Goal: Contribute content

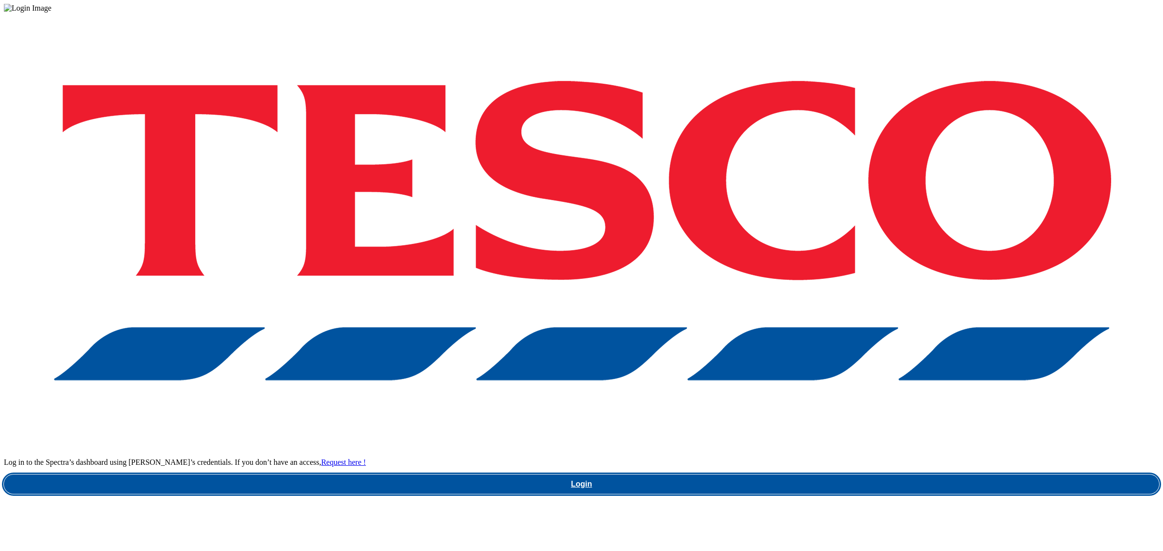
click at [849, 475] on link "Login" at bounding box center [581, 484] width 1155 height 19
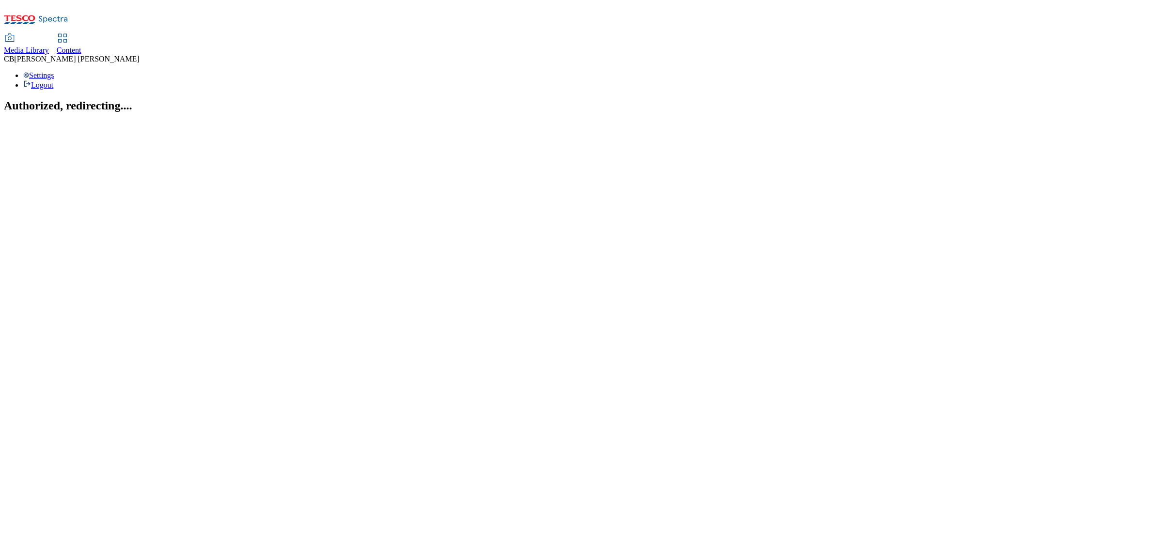
click at [49, 46] on span "Media Library" at bounding box center [26, 50] width 45 height 8
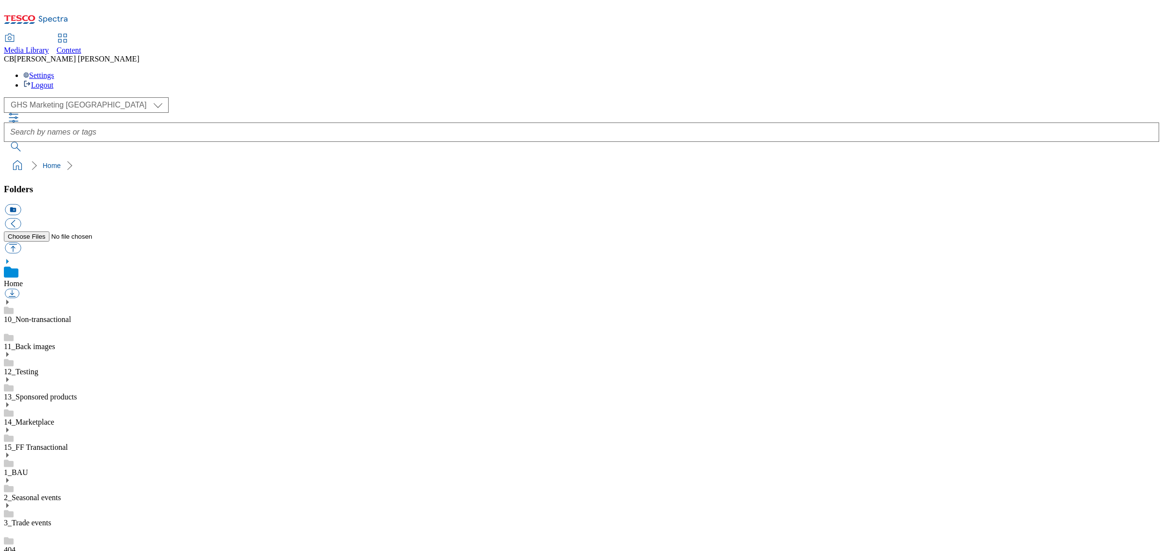
scroll to position [0, 0]
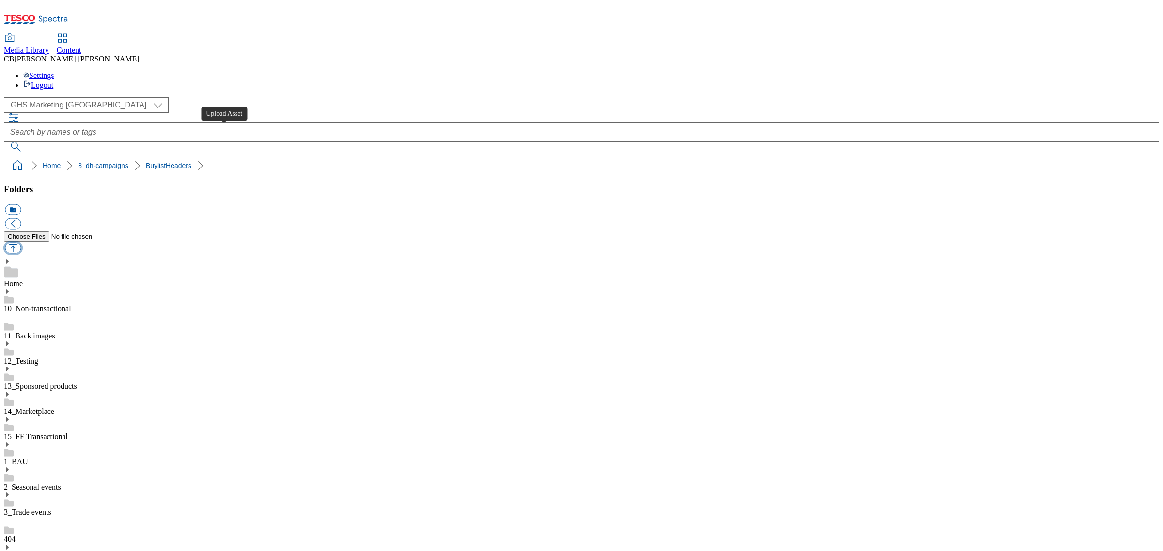
click at [21, 243] on button "button" at bounding box center [13, 248] width 16 height 11
type input "C:\fakepath\1754999925902-ad541293_NYBSubsSB25_LegoBrand_H_1184x333_V1.jpg"
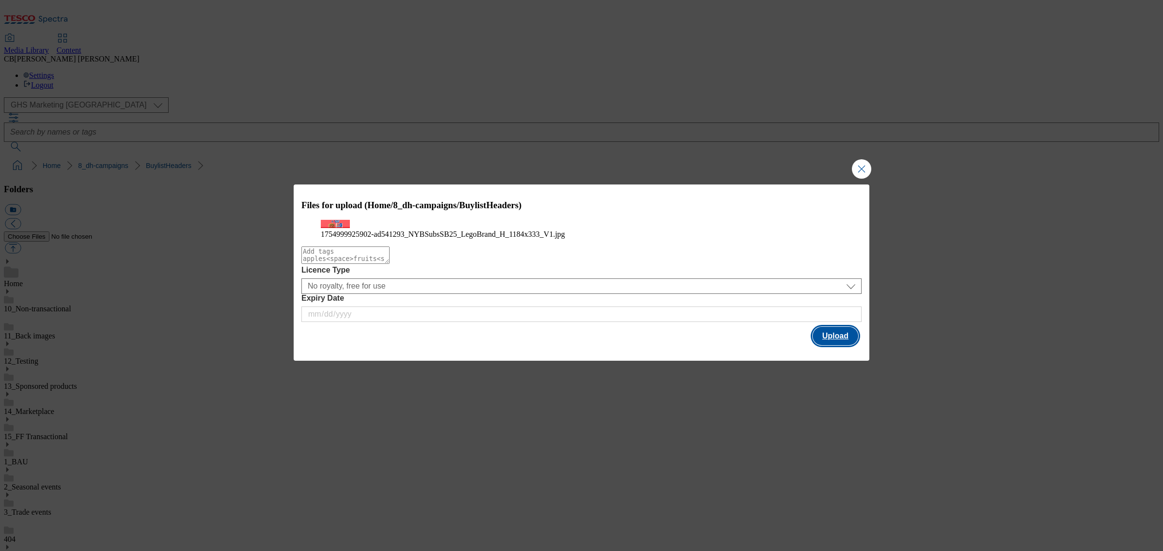
click at [821, 345] on button "Upload" at bounding box center [835, 336] width 46 height 18
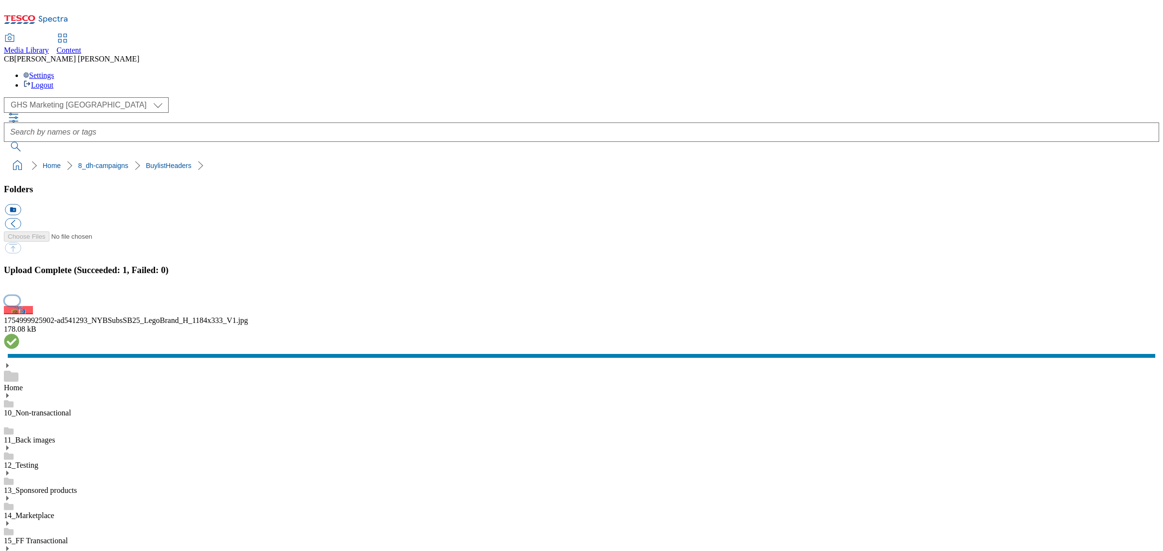
click at [19, 305] on button "button" at bounding box center [12, 300] width 15 height 9
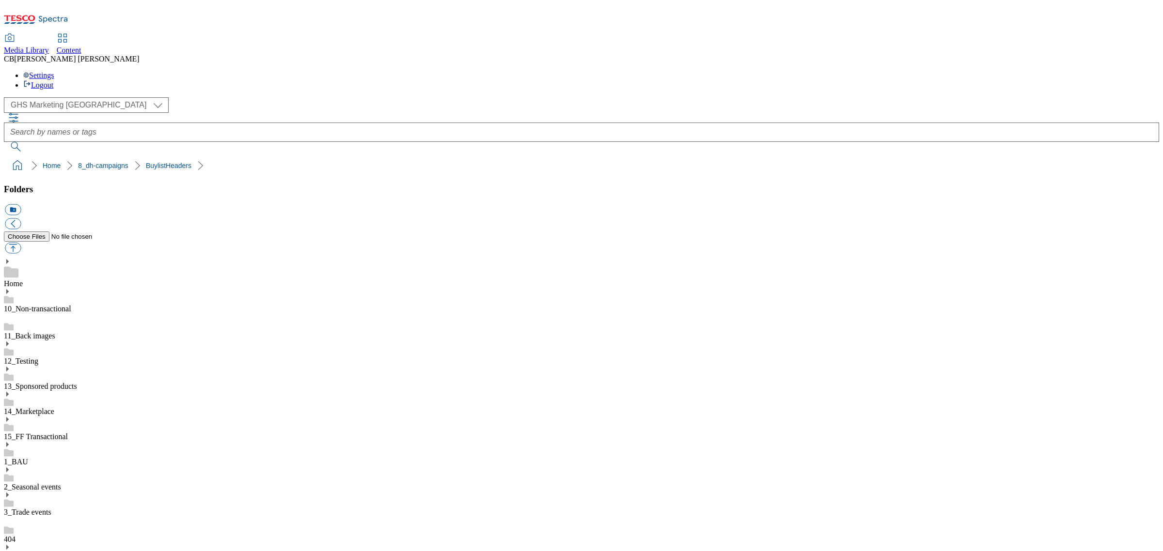
drag, startPoint x: 230, startPoint y: 22, endPoint x: 219, endPoint y: 11, distance: 15.8
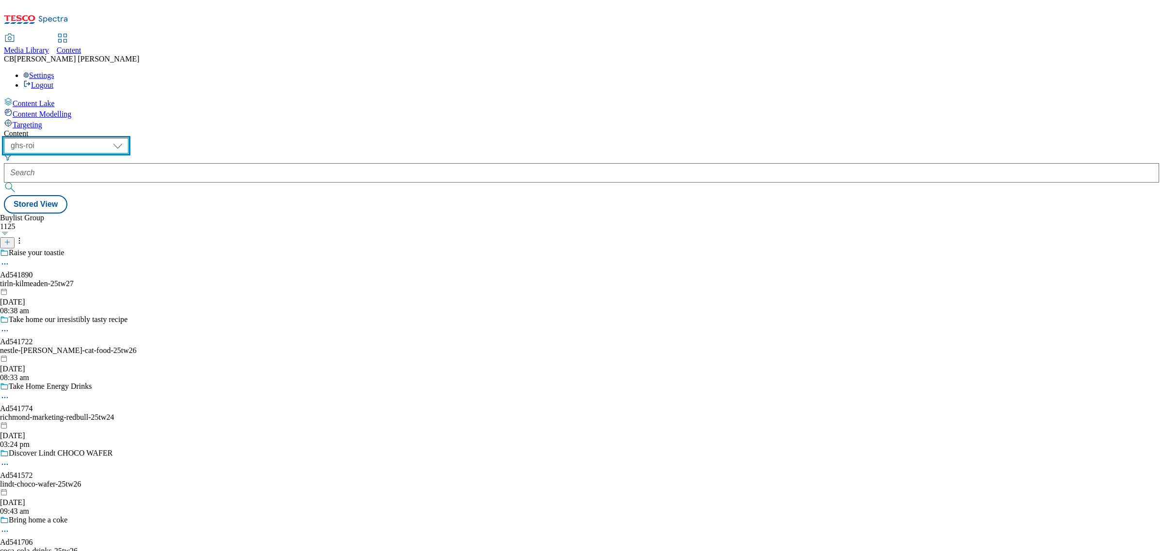
click at [128, 138] on select "ghs-roi ghs-[GEOGRAPHIC_DATA]" at bounding box center [66, 146] width 124 height 16
select select "ghs-[GEOGRAPHIC_DATA]"
click at [126, 138] on select "ghs-roi ghs-[GEOGRAPHIC_DATA]" at bounding box center [66, 146] width 124 height 16
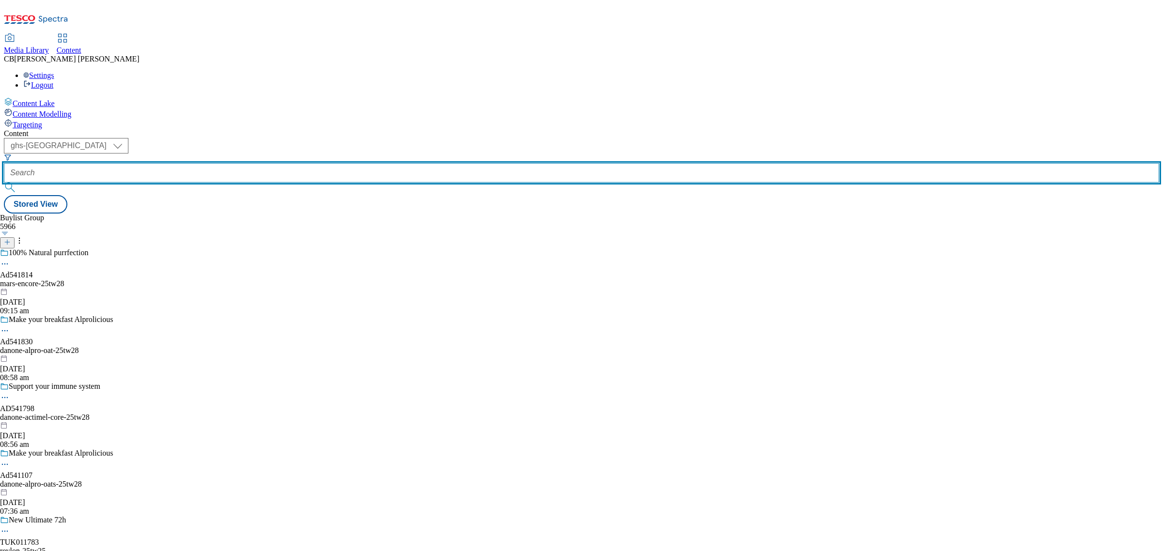
click at [249, 163] on input "text" at bounding box center [581, 172] width 1155 height 19
paste input "new-york-bakery-original-25tw25"
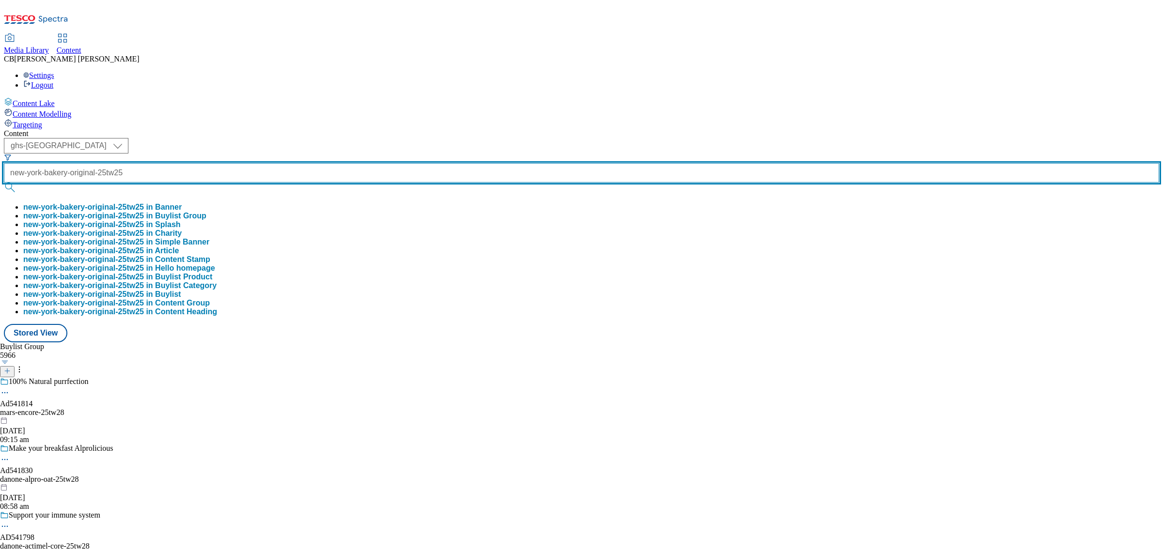
type input "new-york-bakery-original-25tw25"
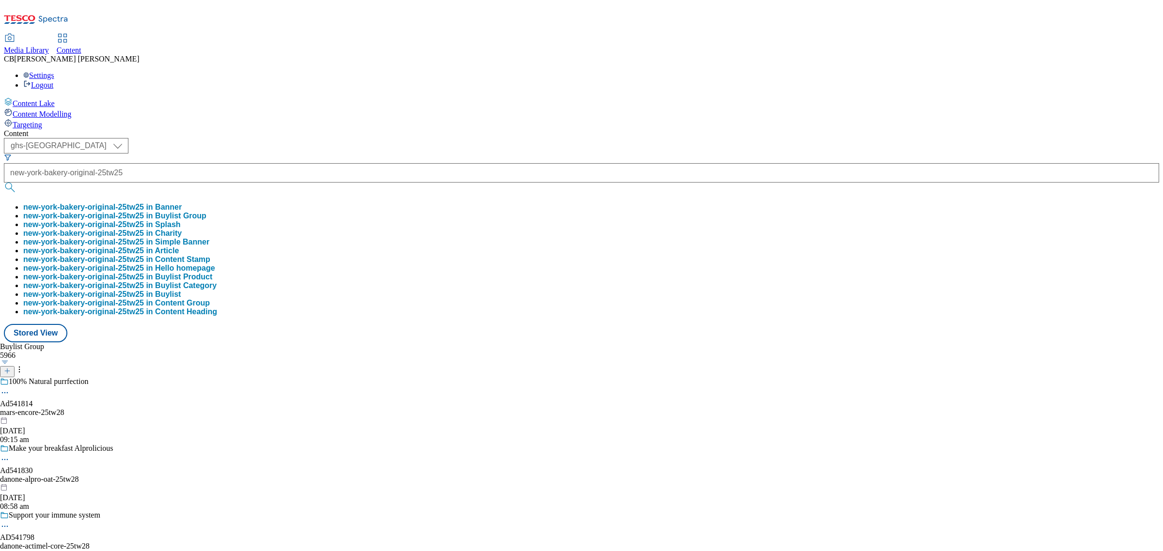
click at [206, 212] on button "new-york-bakery-original-25tw25 in Buylist Group" at bounding box center [114, 216] width 183 height 9
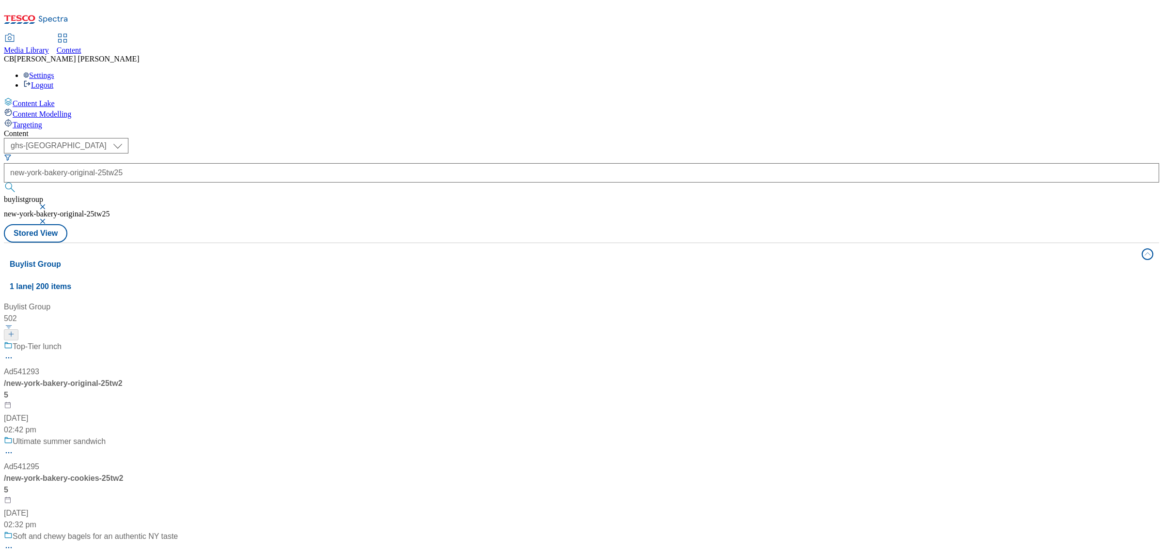
click at [178, 341] on div "Top-Tier lunch" at bounding box center [91, 353] width 174 height 25
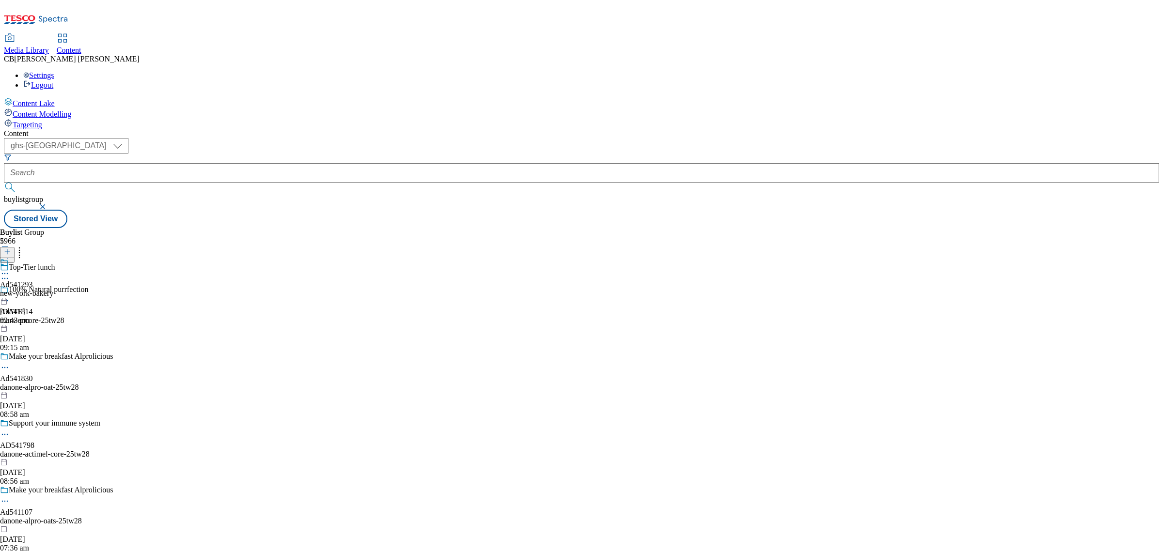
click at [10, 269] on icon at bounding box center [5, 274] width 10 height 10
click at [41, 291] on span "Edit" at bounding box center [35, 294] width 11 height 7
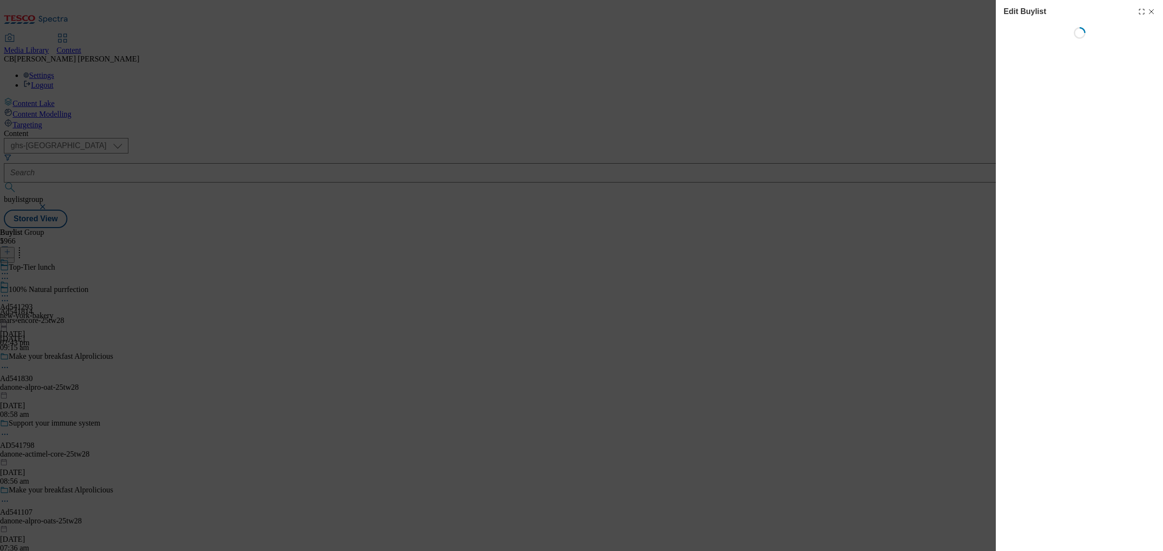
select select "tactical"
select select "supplier funded short term 1-3 weeks"
select select "dunnhumby"
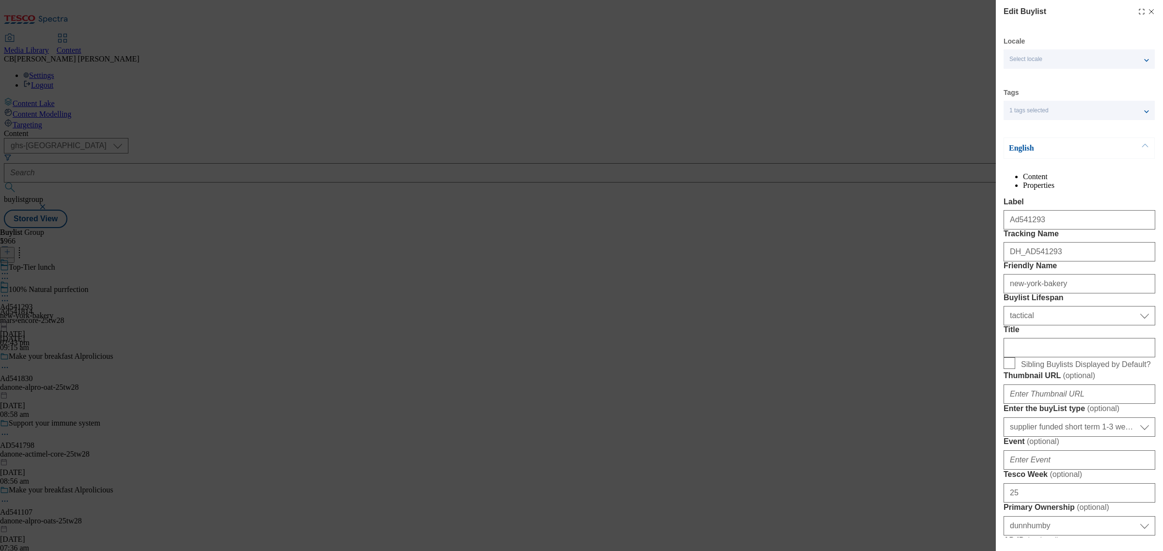
select select "Banner"
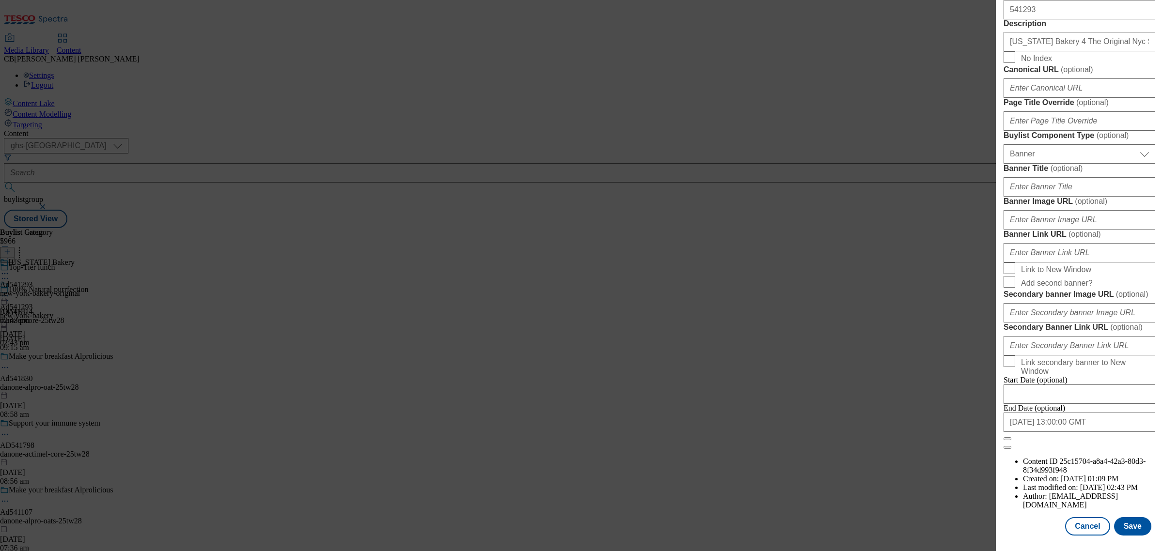
scroll to position [917, 0]
click at [1076, 210] on input "Banner Image URL ( optional )" at bounding box center [1079, 219] width 152 height 19
paste input "[URL][DOMAIN_NAME]"
type input "[URL][DOMAIN_NAME]"
click at [1127, 197] on label "Banner Image URL ( optional )" at bounding box center [1079, 202] width 152 height 10
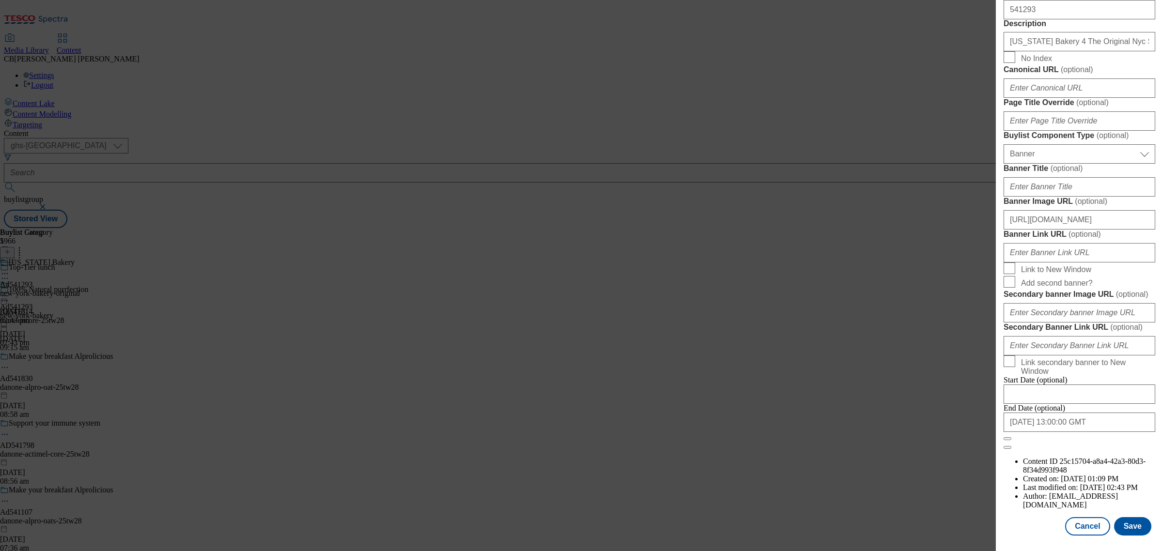
click at [1127, 210] on input "[URL][DOMAIN_NAME]" at bounding box center [1079, 219] width 152 height 19
click at [1129, 517] on button "Save" at bounding box center [1132, 526] width 37 height 18
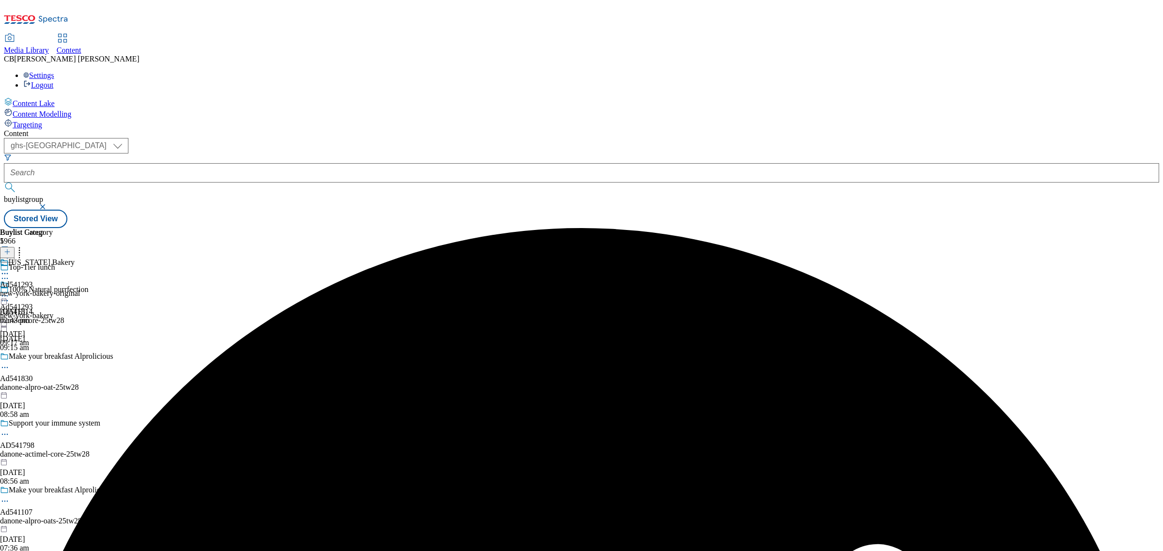
click at [53, 280] on div "Ad541293 new-york-bakery [DATE] 09:17 am" at bounding box center [26, 313] width 53 height 67
click at [10, 291] on icon at bounding box center [5, 296] width 10 height 10
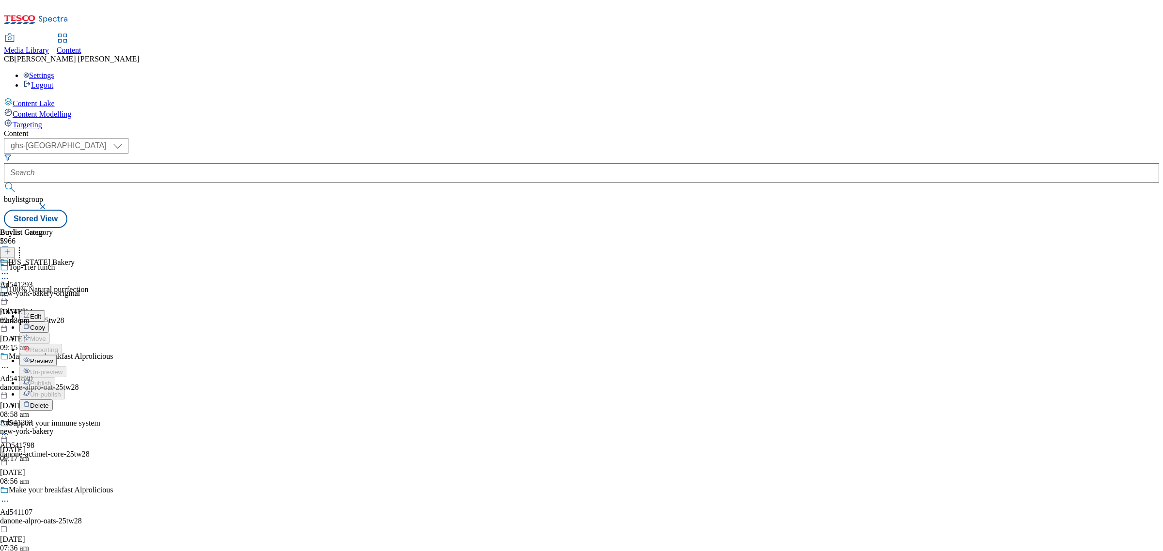
click at [53, 357] on span "Preview" at bounding box center [41, 360] width 23 height 7
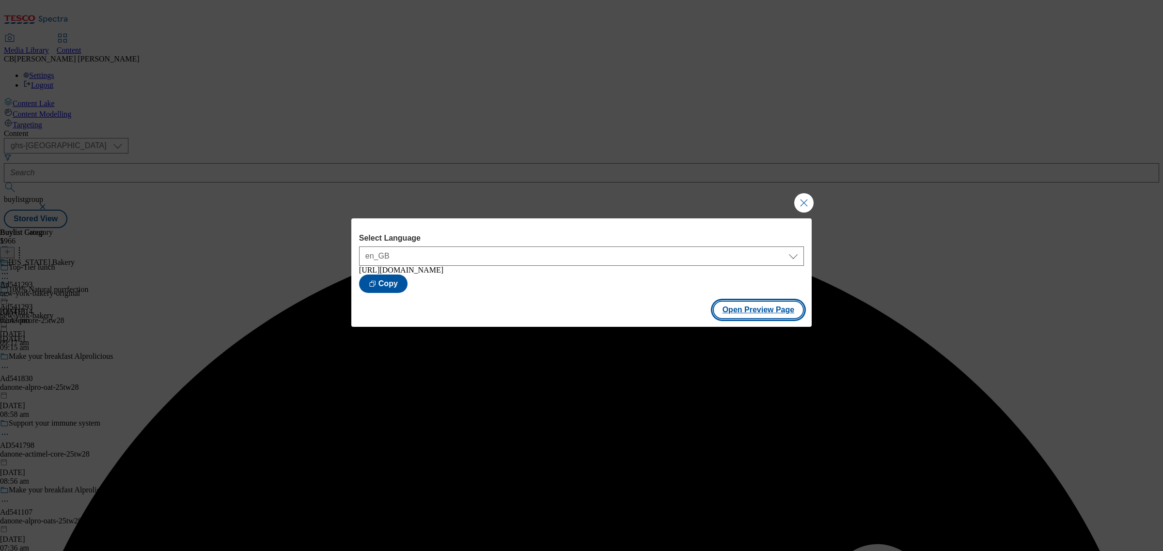
click at [764, 309] on button "Open Preview Page" at bounding box center [759, 310] width 92 height 18
click at [802, 207] on button "Close Modal" at bounding box center [803, 202] width 19 height 19
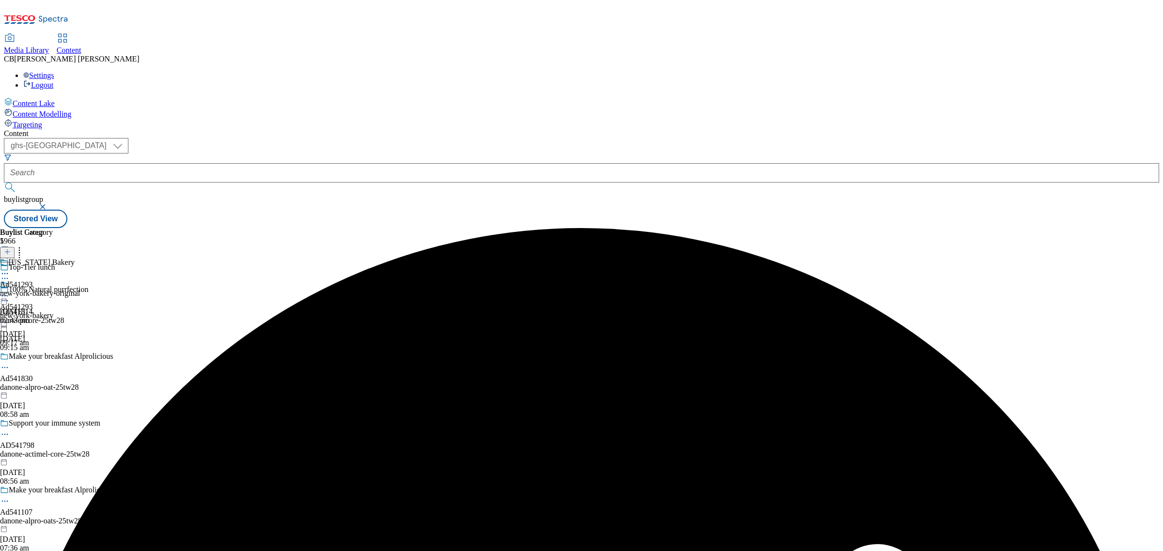
click at [10, 291] on icon at bounding box center [5, 296] width 10 height 10
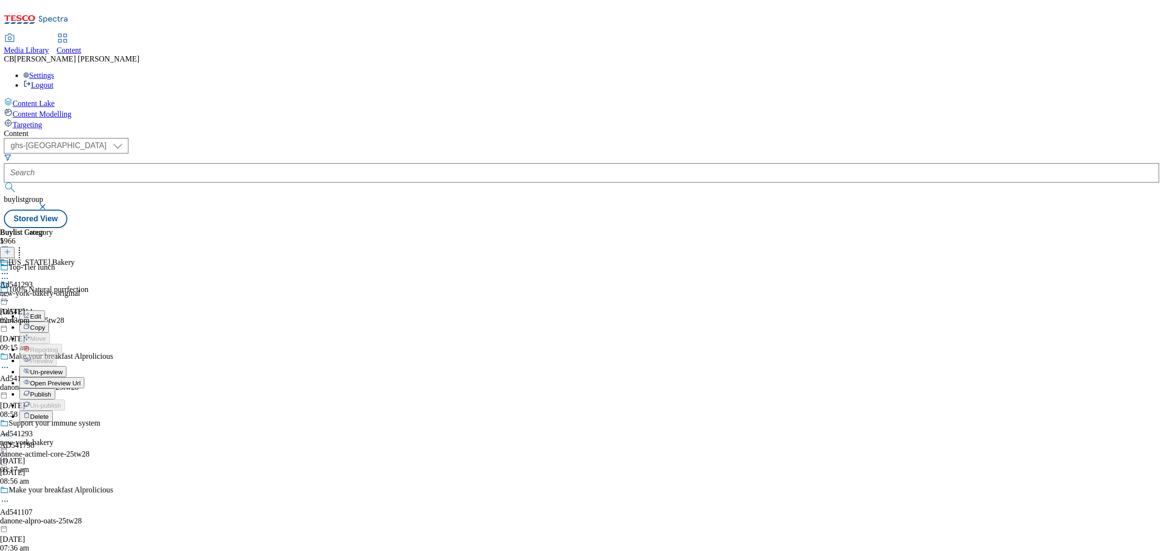
click at [51, 391] on span "Publish" at bounding box center [40, 394] width 21 height 7
